Goal: Information Seeking & Learning: Learn about a topic

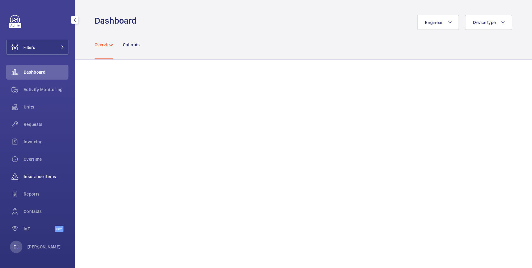
click at [40, 173] on div "Insurance items" at bounding box center [37, 176] width 62 height 15
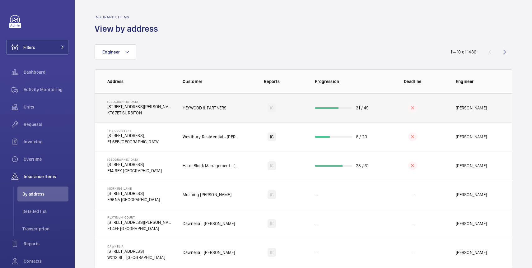
click at [189, 110] on p "HEYWOOD & PARTNERS" at bounding box center [204, 108] width 44 height 6
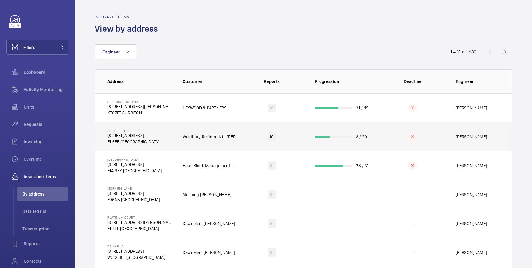
click at [185, 130] on td "Westbury Residential - [PERSON_NAME]" at bounding box center [206, 136] width 66 height 29
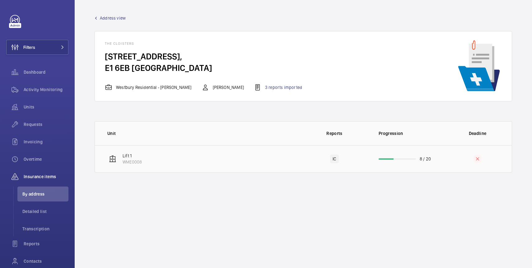
click at [189, 162] on td "Lift 1 WME0008" at bounding box center [197, 158] width 205 height 27
click at [33, 212] on span "Detailed list" at bounding box center [45, 211] width 46 height 6
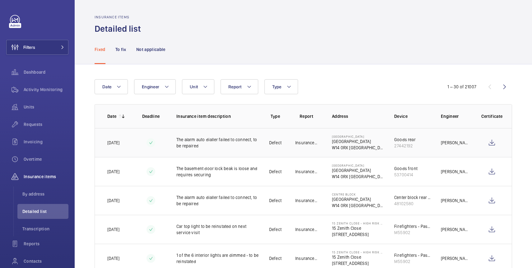
click at [172, 146] on td "The alarm auto dialler failed to connect, to be repaired" at bounding box center [212, 142] width 93 height 29
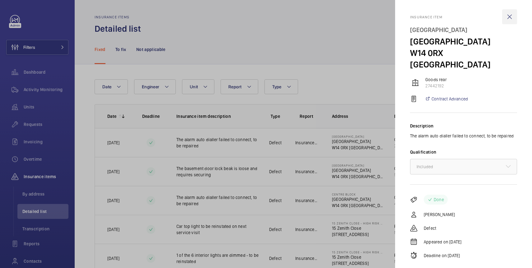
click at [511, 14] on wm-front-icon-button at bounding box center [509, 16] width 15 height 15
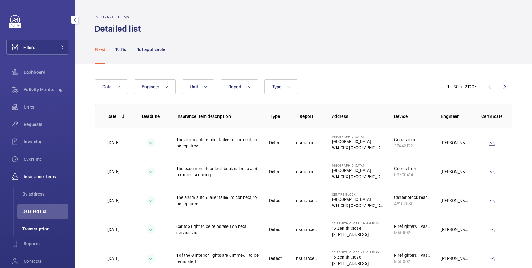
click at [39, 225] on li "Transcription" at bounding box center [42, 228] width 51 height 15
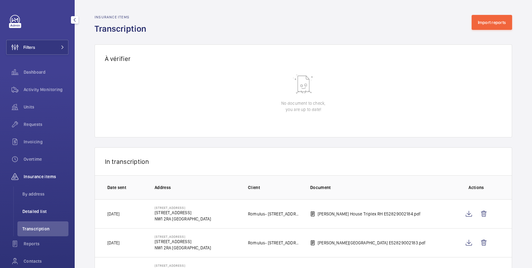
click at [40, 212] on span "Detailed list" at bounding box center [45, 211] width 46 height 6
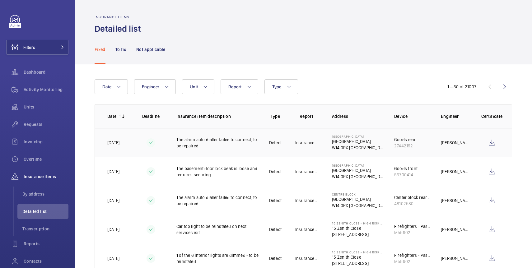
click at [202, 144] on p "The alarm auto dialler failed to connect, to be repaired" at bounding box center [217, 142] width 83 height 12
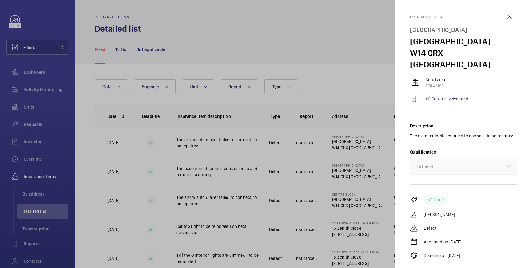
click at [499, 159] on div at bounding box center [463, 166] width 106 height 15
click at [363, 53] on div at bounding box center [266, 134] width 532 height 268
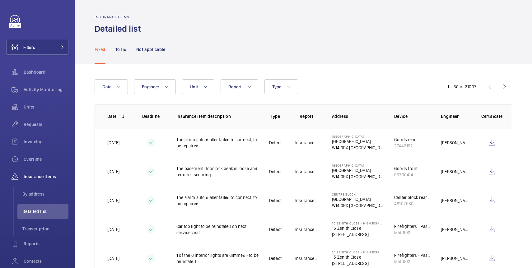
click at [116, 49] on p "To fix" at bounding box center [120, 49] width 11 height 6
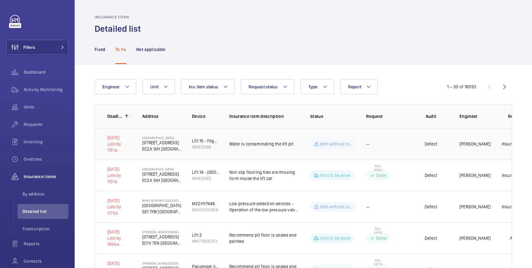
click at [400, 150] on td "--" at bounding box center [384, 143] width 56 height 31
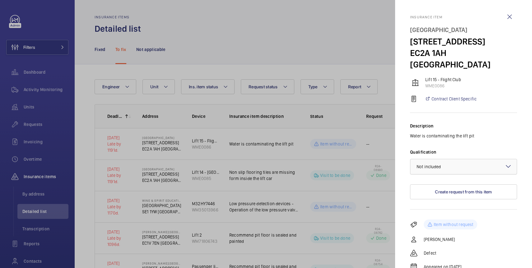
click at [493, 159] on div at bounding box center [463, 166] width 106 height 15
click at [509, 123] on div "Description" at bounding box center [463, 126] width 107 height 6
click at [332, 50] on div at bounding box center [266, 134] width 532 height 268
